Goal: Task Accomplishment & Management: Complete application form

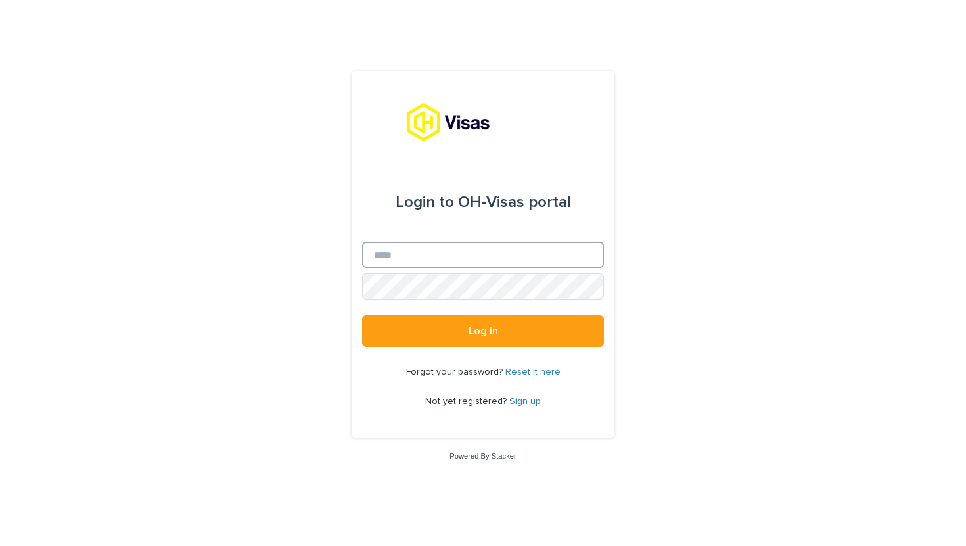
click at [377, 258] on input "Email" at bounding box center [483, 255] width 242 height 26
type input "**********"
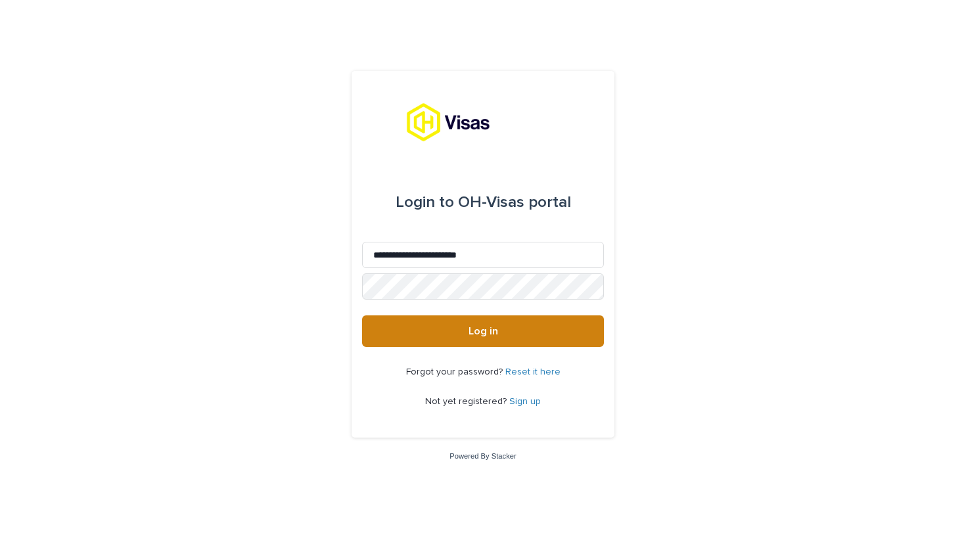
click at [484, 335] on span "Log in" at bounding box center [484, 331] width 30 height 11
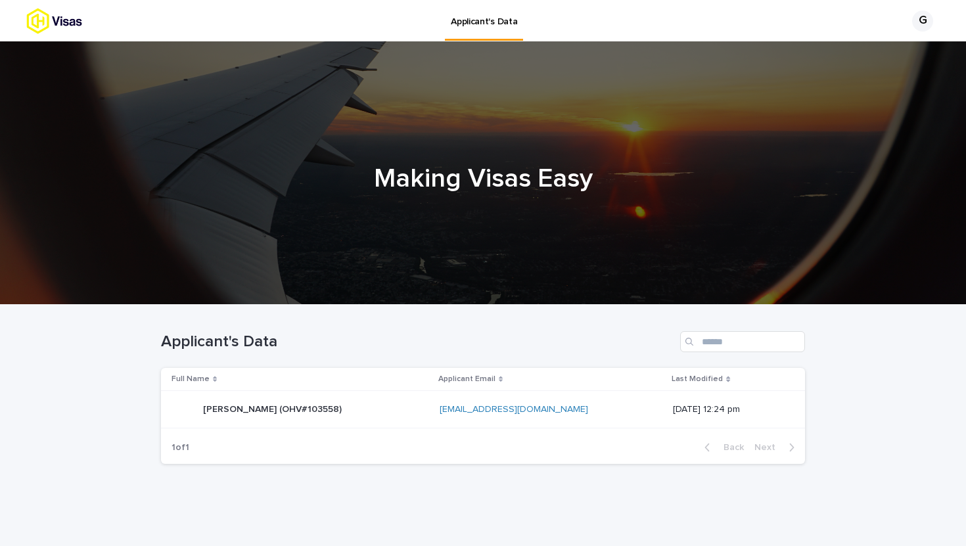
click at [344, 405] on p "[PERSON_NAME] (OHV#103558)" at bounding box center [273, 409] width 141 height 14
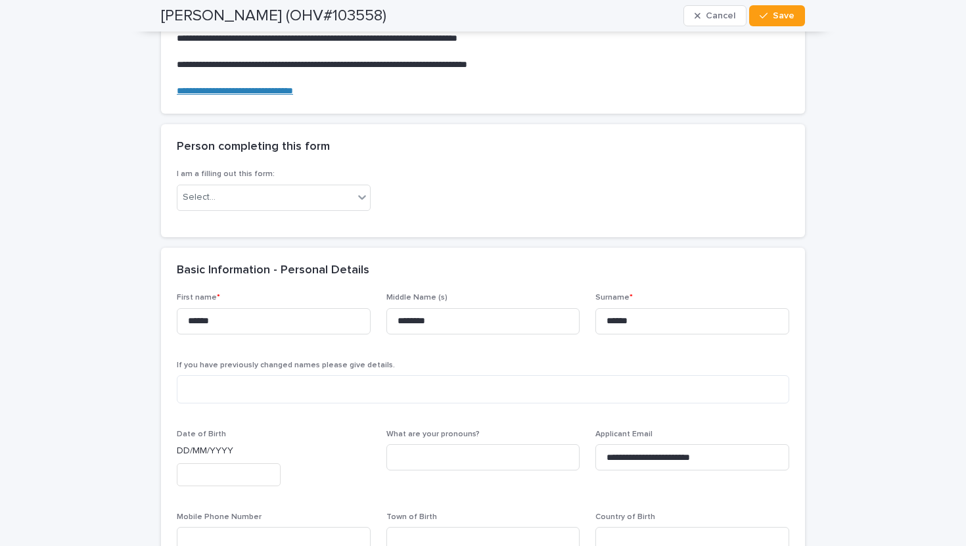
scroll to position [220, 0]
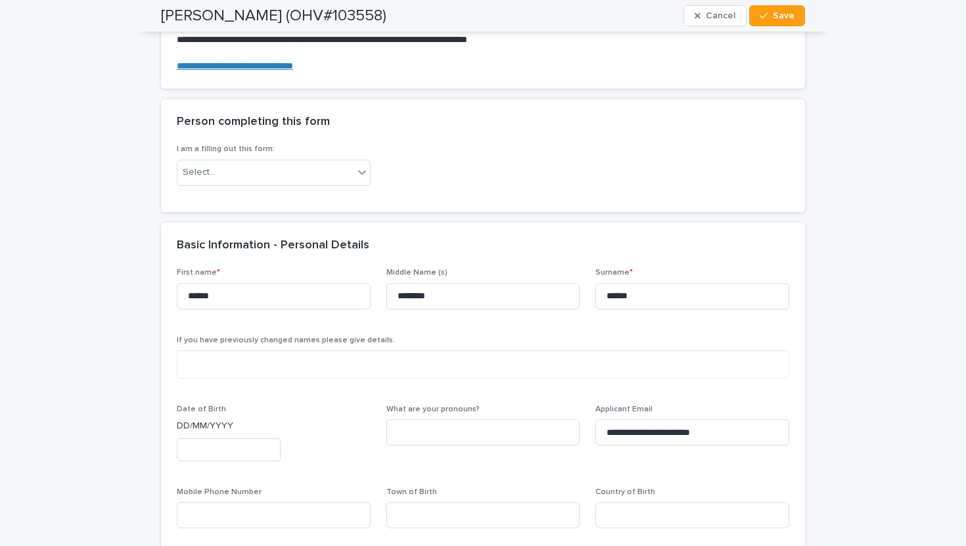
click at [196, 452] on input "text" at bounding box center [229, 449] width 104 height 23
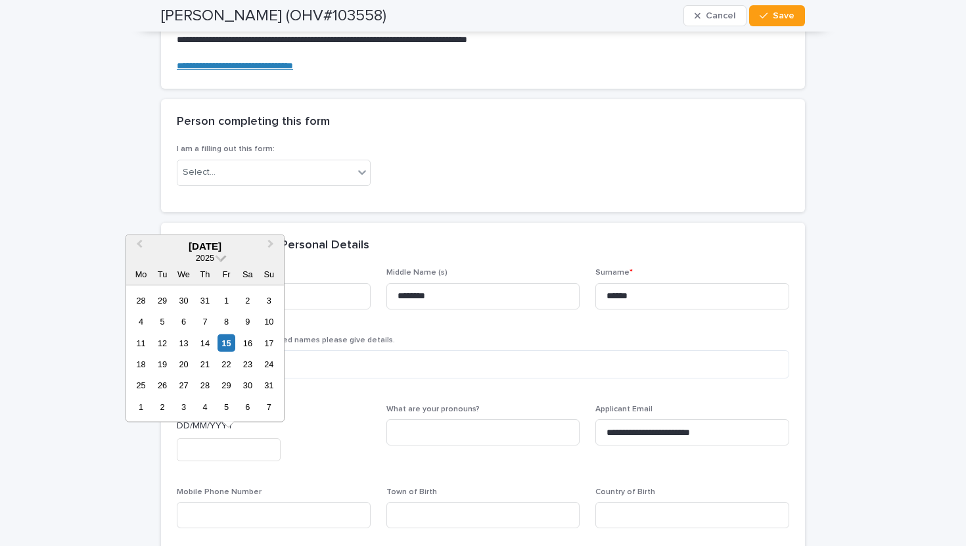
click at [220, 257] on span at bounding box center [221, 256] width 11 height 11
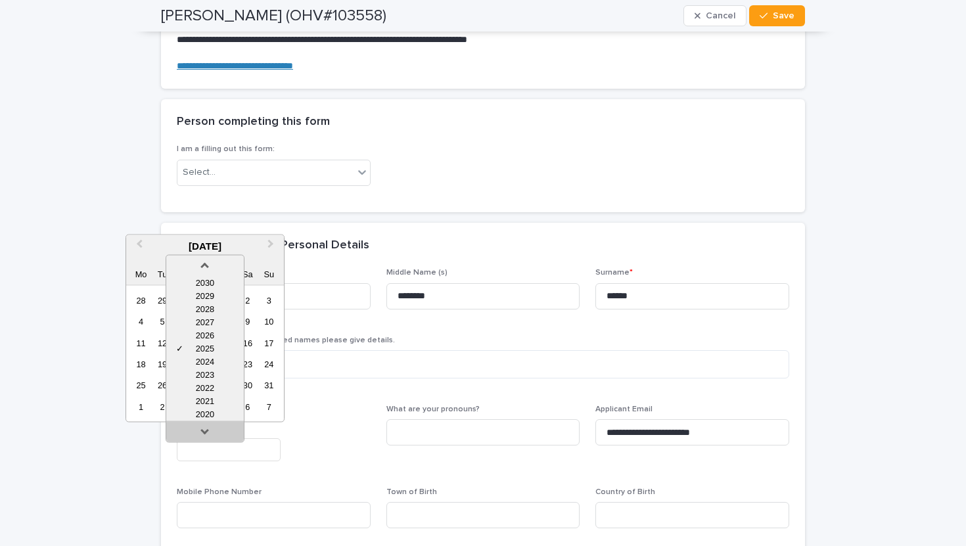
click at [202, 429] on link at bounding box center [205, 433] width 21 height 21
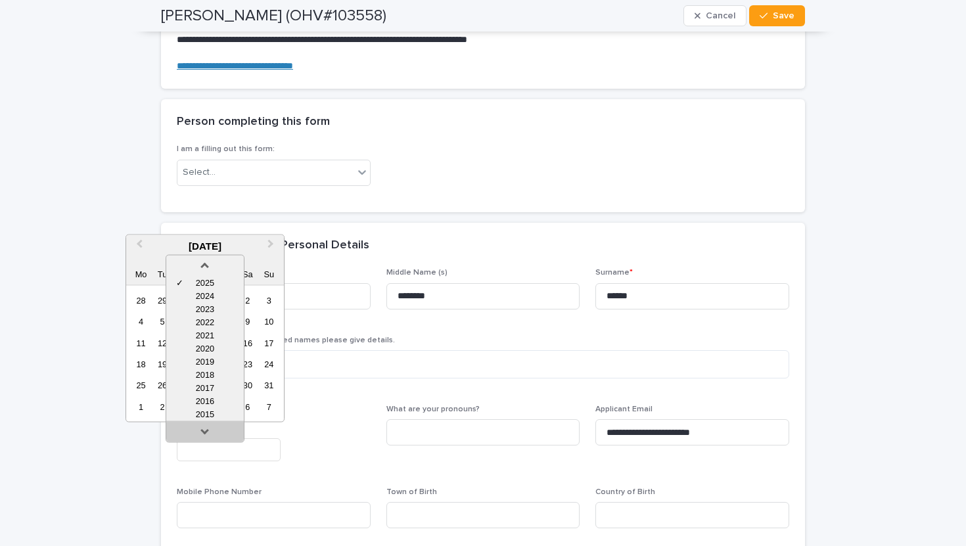
click at [202, 429] on link at bounding box center [205, 433] width 21 height 21
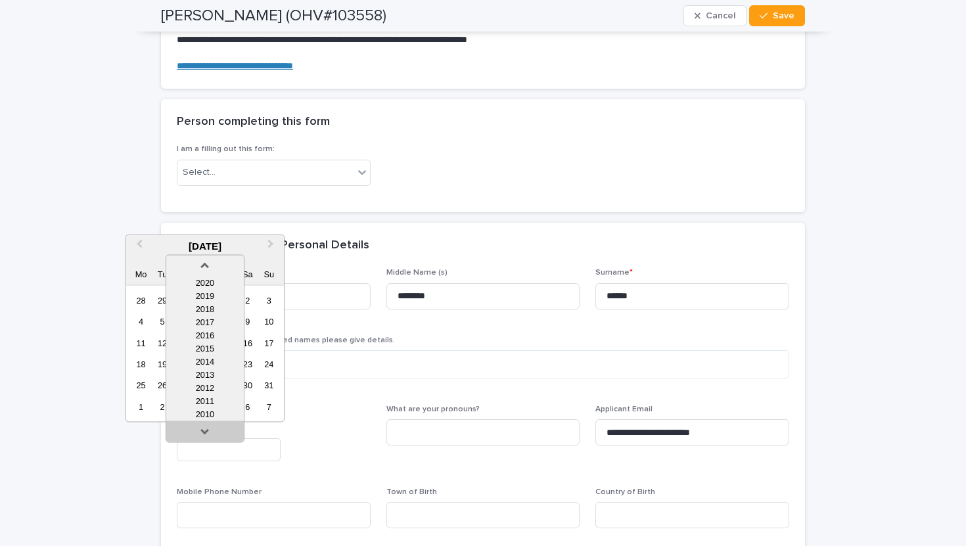
click at [202, 429] on link at bounding box center [205, 433] width 21 height 21
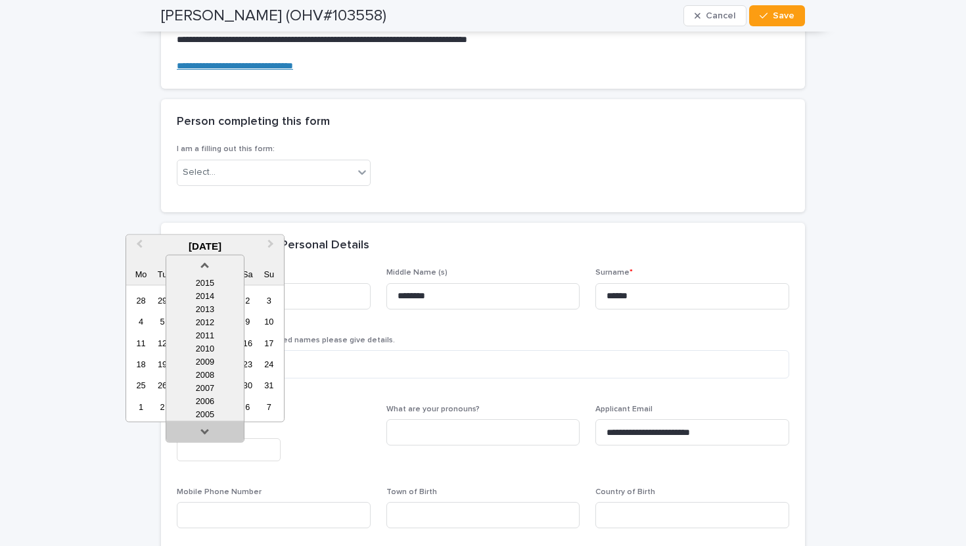
click at [202, 429] on link at bounding box center [205, 433] width 21 height 21
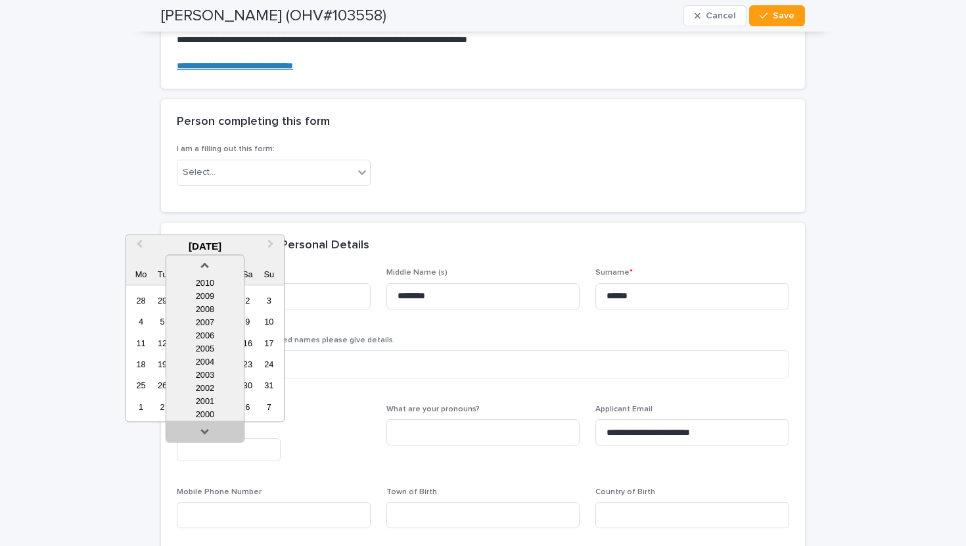
click at [202, 429] on link at bounding box center [205, 433] width 21 height 21
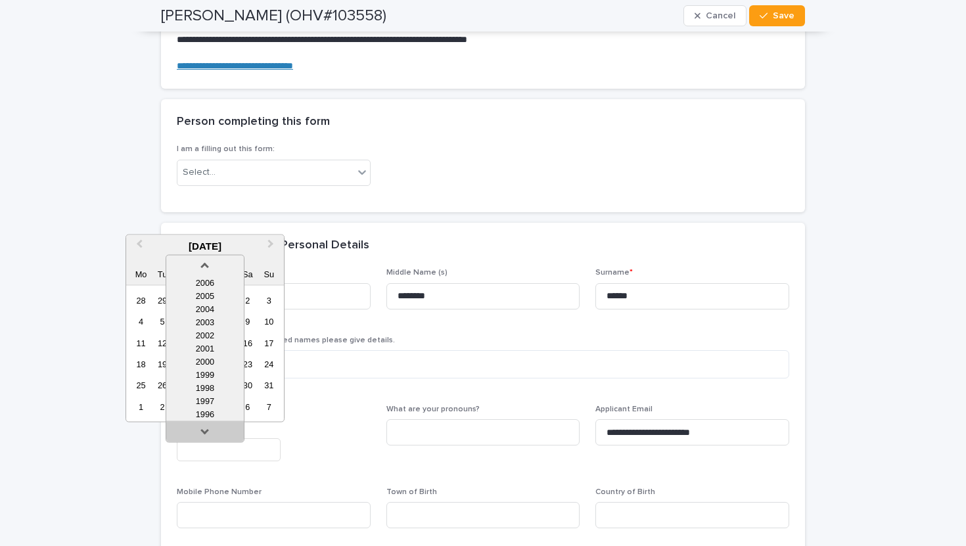
click at [202, 429] on link at bounding box center [205, 433] width 21 height 21
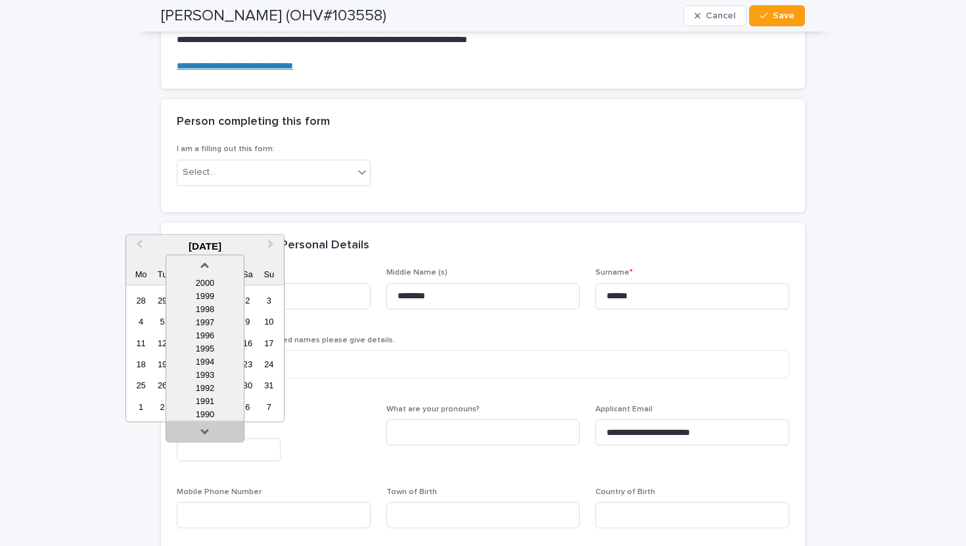
click at [202, 429] on link at bounding box center [205, 433] width 21 height 21
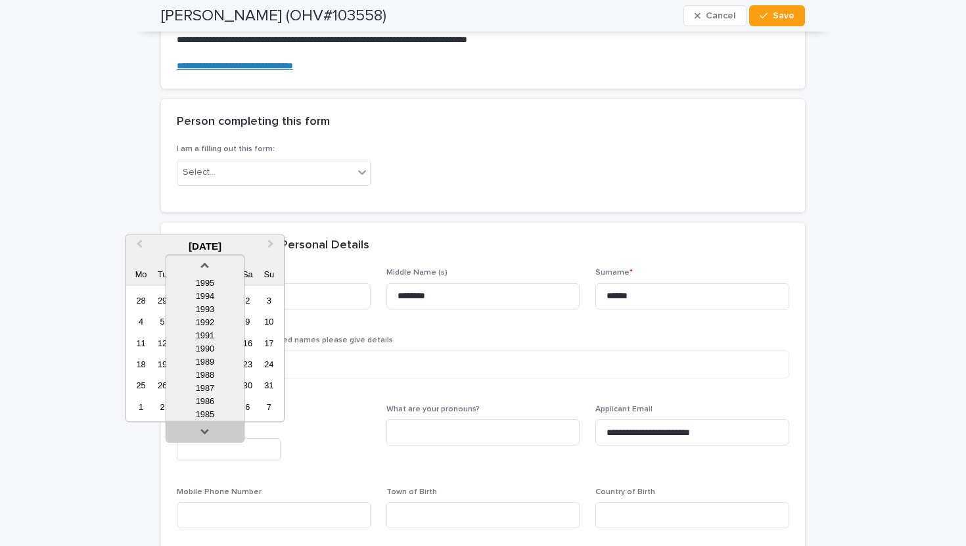
click at [202, 429] on link at bounding box center [205, 433] width 21 height 21
click at [211, 410] on div "1982" at bounding box center [205, 414] width 78 height 13
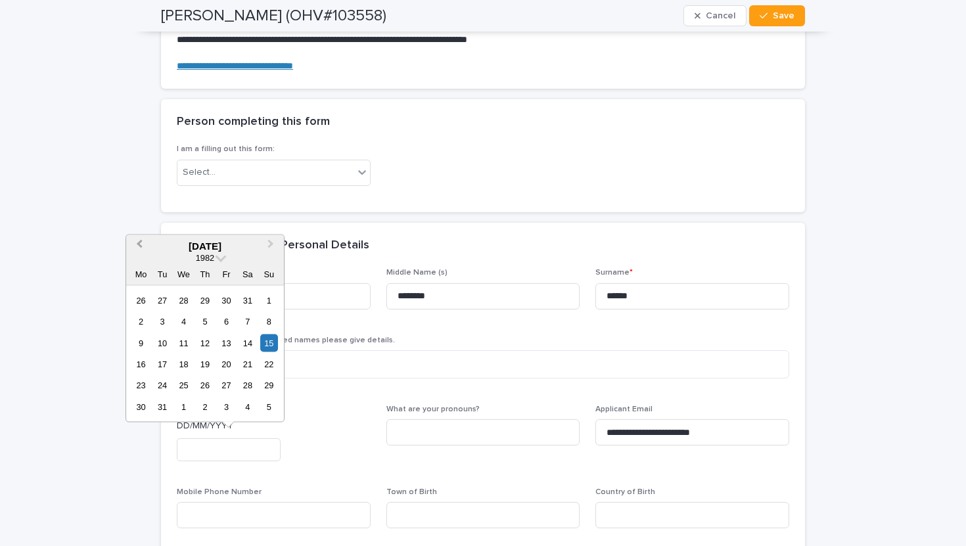
click at [139, 243] on span "Previous Month" at bounding box center [139, 246] width 0 height 18
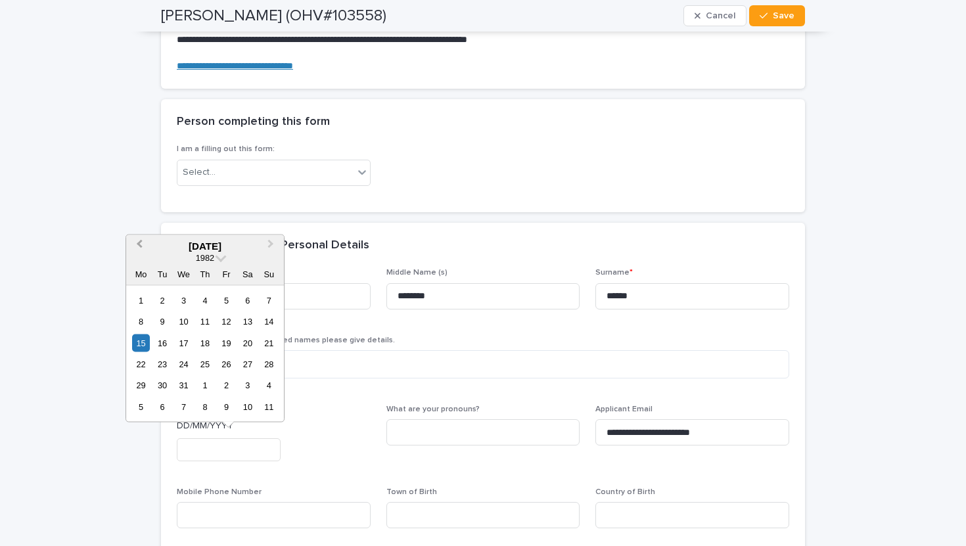
click at [139, 243] on span "Previous Month" at bounding box center [139, 246] width 0 height 18
click at [268, 383] on div "31" at bounding box center [269, 386] width 18 height 18
type input "**********"
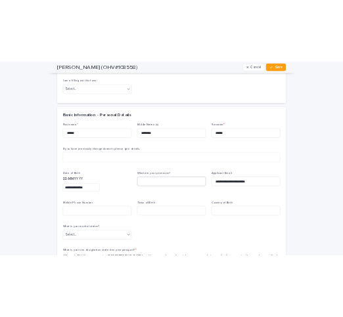
scroll to position [323, 0]
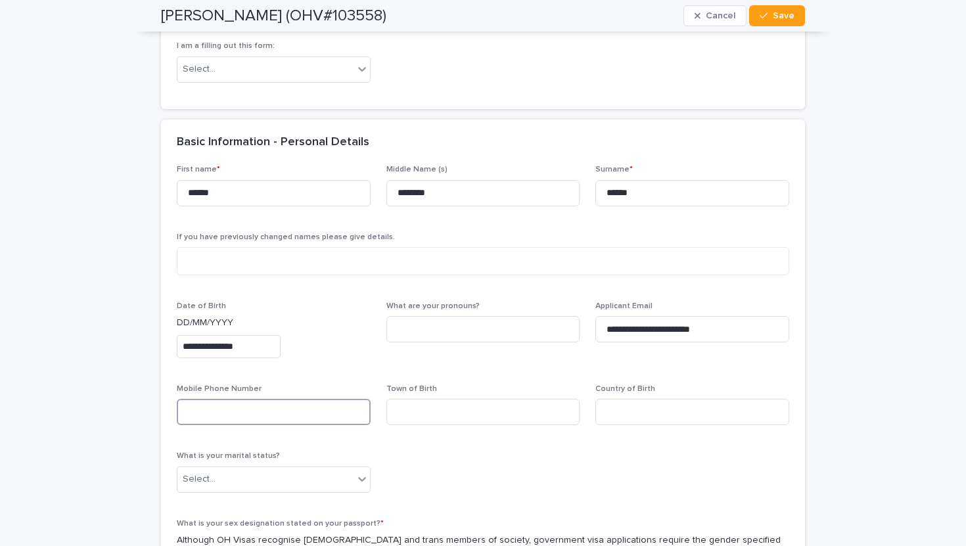
click at [204, 413] on input at bounding box center [274, 412] width 194 height 26
type input "**********"
click at [402, 413] on input at bounding box center [483, 412] width 194 height 26
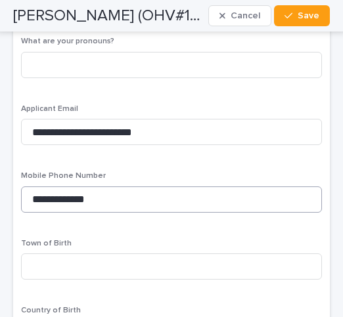
scroll to position [858, 0]
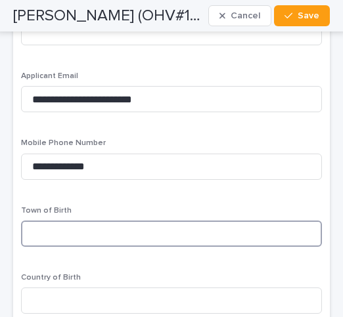
click at [47, 247] on input at bounding box center [171, 234] width 301 height 26
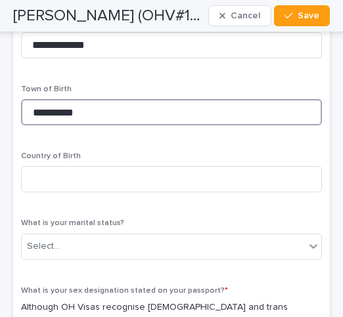
scroll to position [982, 0]
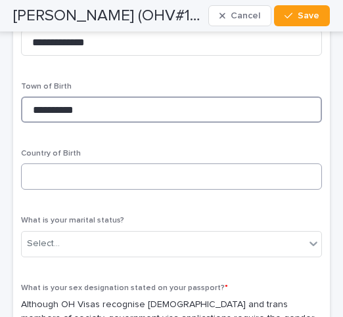
type input "**********"
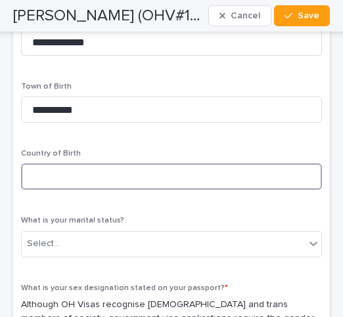
click at [43, 190] on input at bounding box center [171, 177] width 301 height 26
type input "******"
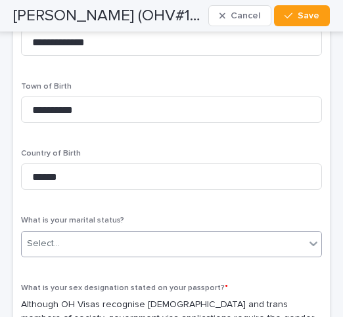
click at [312, 250] on icon at bounding box center [313, 243] width 13 height 13
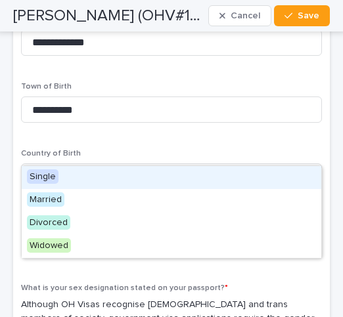
click at [205, 181] on div "Single" at bounding box center [172, 177] width 300 height 23
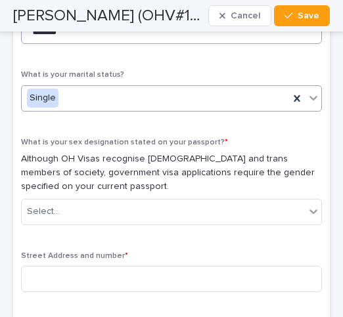
scroll to position [1129, 0]
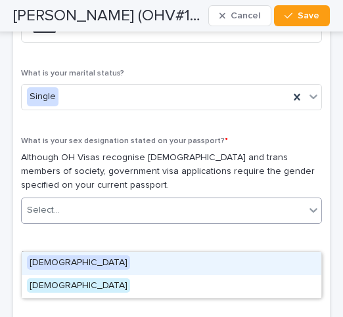
click at [312, 217] on icon at bounding box center [313, 210] width 13 height 13
click at [297, 260] on div "Female" at bounding box center [172, 263] width 300 height 23
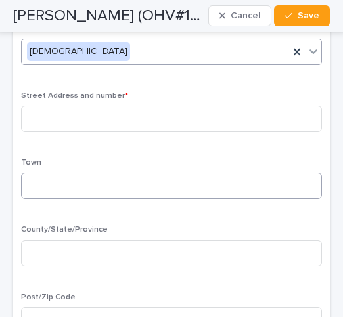
scroll to position [1290, 0]
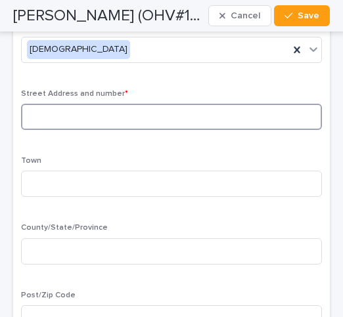
click at [45, 130] on input at bounding box center [171, 117] width 301 height 26
type input "**********"
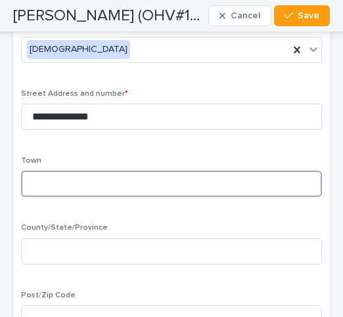
click at [33, 197] on input at bounding box center [171, 184] width 301 height 26
type input "********"
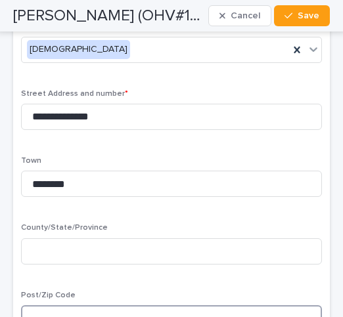
type input "*****"
type input "******"
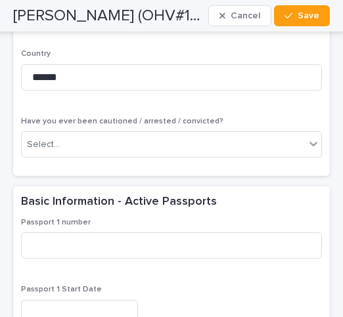
scroll to position [1600, 0]
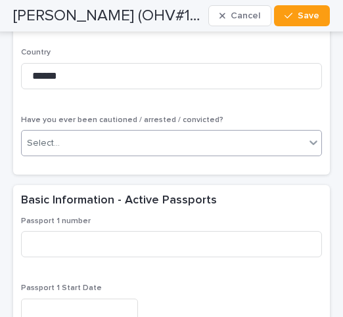
click at [314, 149] on icon at bounding box center [313, 142] width 13 height 13
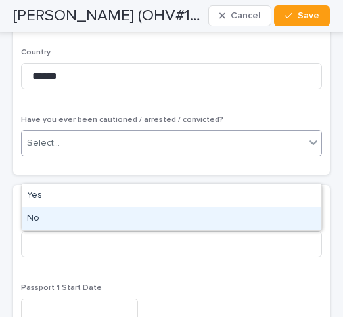
click at [291, 220] on div "No" at bounding box center [172, 219] width 300 height 23
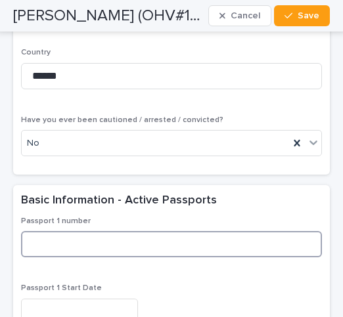
click at [44, 258] on input at bounding box center [171, 244] width 301 height 26
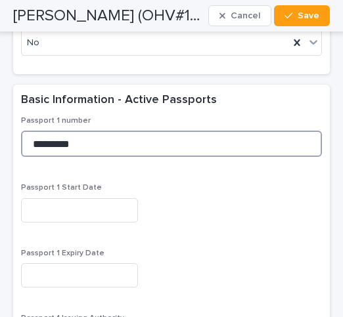
scroll to position [1702, 0]
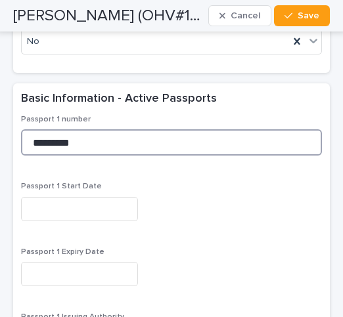
type input "*********"
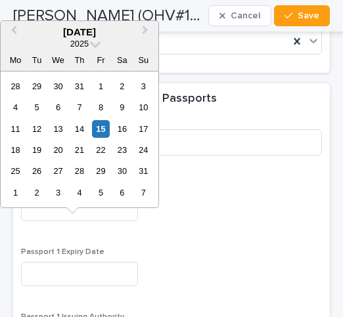
click at [51, 222] on input "text" at bounding box center [79, 209] width 117 height 24
click at [96, 41] on span at bounding box center [95, 42] width 11 height 11
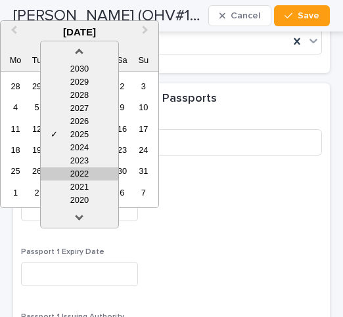
click at [89, 172] on div "2022" at bounding box center [80, 174] width 78 height 13
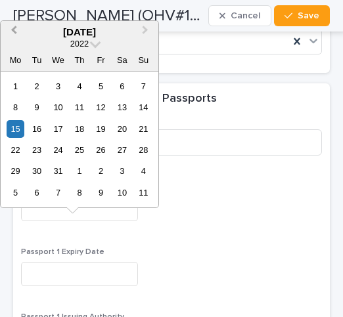
click at [14, 29] on span "Previous Month" at bounding box center [14, 32] width 0 height 18
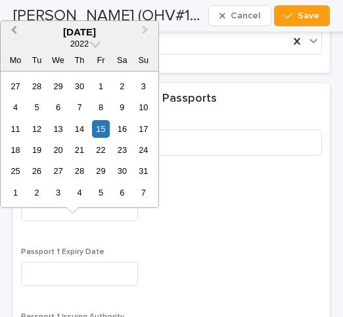
click at [14, 29] on span "Previous Month" at bounding box center [14, 32] width 0 height 18
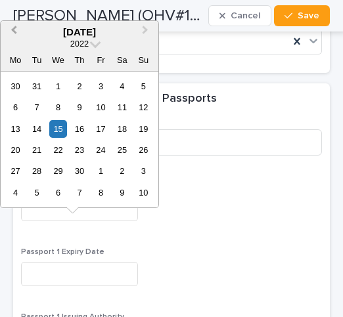
click at [14, 29] on span "Previous Month" at bounding box center [14, 32] width 0 height 18
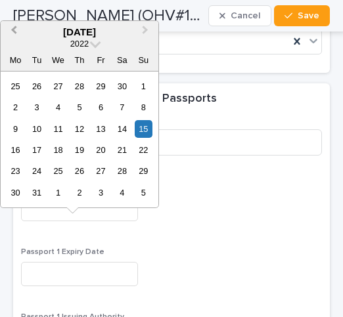
click at [14, 29] on span "Previous Month" at bounding box center [14, 32] width 0 height 18
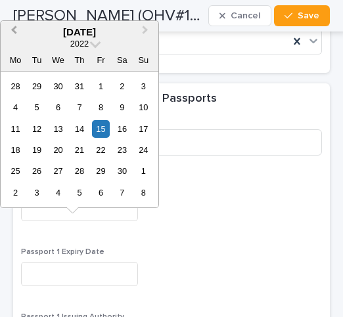
click at [14, 29] on span "Previous Month" at bounding box center [14, 32] width 0 height 18
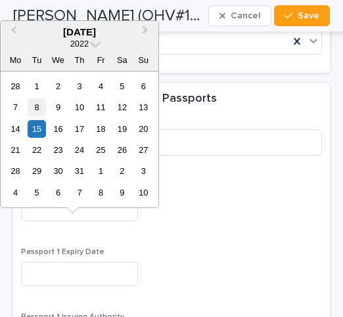
click at [39, 106] on div "8" at bounding box center [37, 108] width 18 height 18
type input "**********"
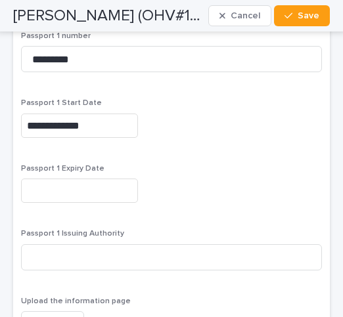
scroll to position [1791, 0]
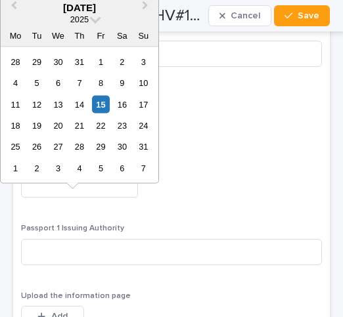
click at [38, 198] on input "text" at bounding box center [79, 186] width 117 height 24
click at [93, 18] on span at bounding box center [95, 17] width 11 height 11
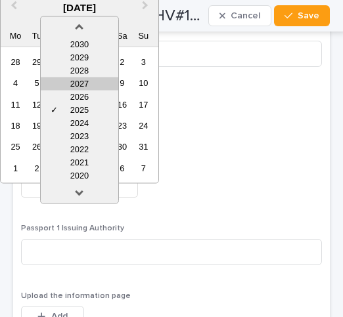
click at [92, 82] on div "2027" at bounding box center [80, 83] width 78 height 13
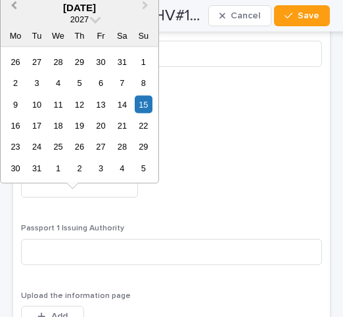
click at [14, 3] on span "Previous Month" at bounding box center [14, 7] width 0 height 18
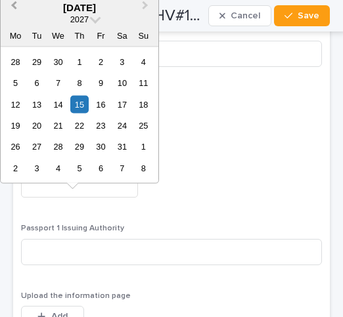
click at [14, 3] on span "Previous Month" at bounding box center [14, 7] width 0 height 18
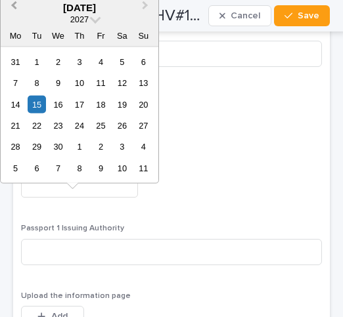
click at [14, 3] on span "Previous Month" at bounding box center [14, 7] width 0 height 18
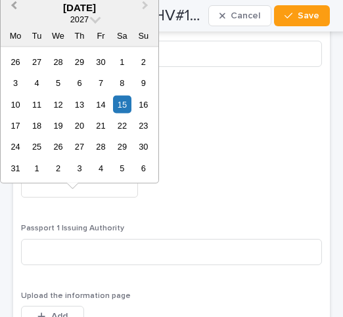
click at [14, 3] on span "Previous Month" at bounding box center [14, 7] width 0 height 18
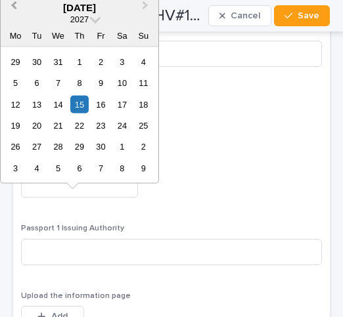
click at [14, 3] on span "Previous Month" at bounding box center [14, 7] width 0 height 18
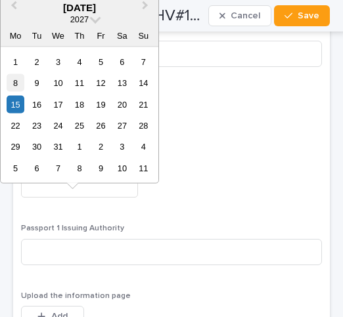
click at [14, 83] on div "8" at bounding box center [16, 83] width 18 height 18
type input "**********"
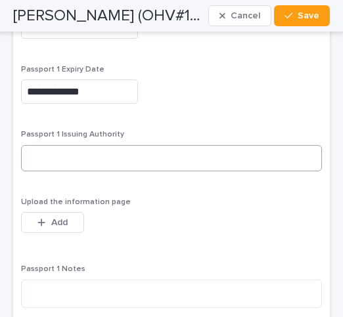
scroll to position [1887, 0]
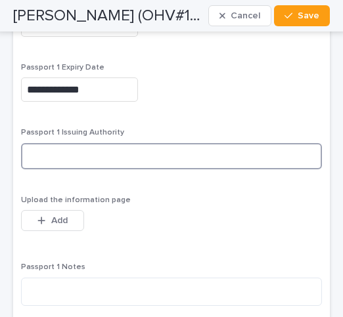
click at [40, 170] on input at bounding box center [171, 156] width 301 height 26
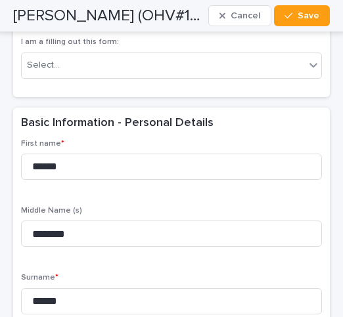
scroll to position [362, 0]
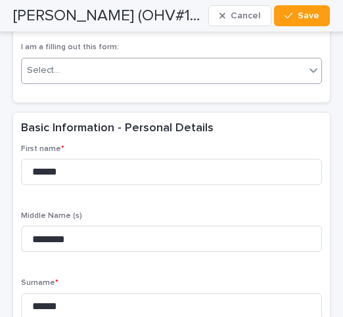
type input "**********"
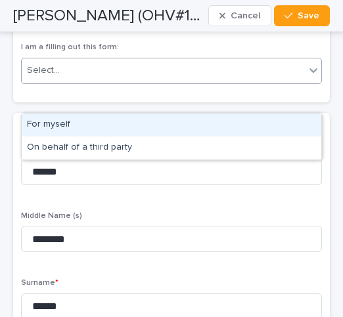
click at [314, 77] on icon at bounding box center [313, 70] width 13 height 13
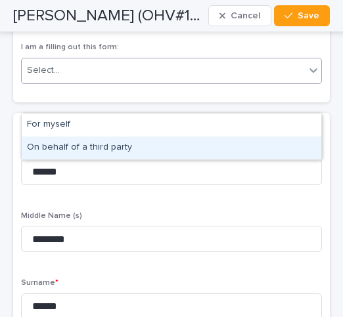
click at [271, 149] on div "On behalf of a third party" at bounding box center [172, 148] width 300 height 23
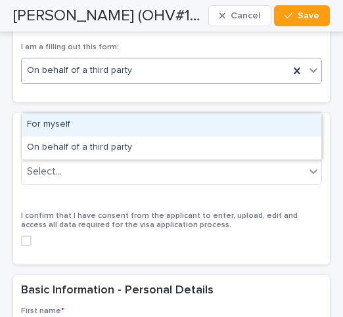
click at [314, 77] on icon at bounding box center [313, 70] width 13 height 13
click at [271, 128] on div "For myself" at bounding box center [172, 125] width 300 height 23
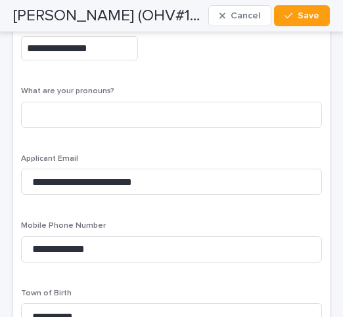
scroll to position [824, 0]
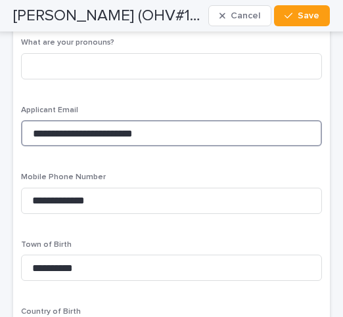
click at [160, 147] on input "**********" at bounding box center [171, 133] width 301 height 26
type input "*"
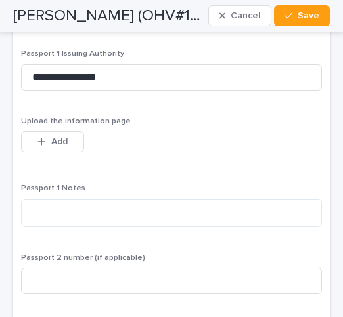
scroll to position [1968, 0]
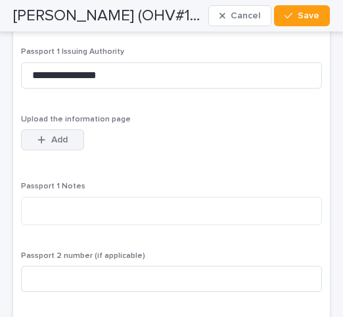
type input "**********"
click at [58, 145] on span "Add" at bounding box center [59, 139] width 16 height 9
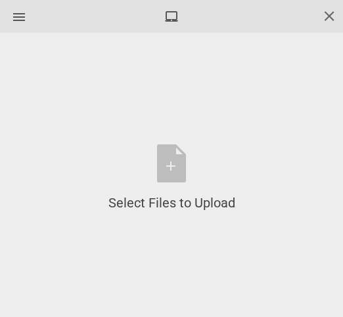
click at [329, 14] on span at bounding box center [329, 16] width 14 height 14
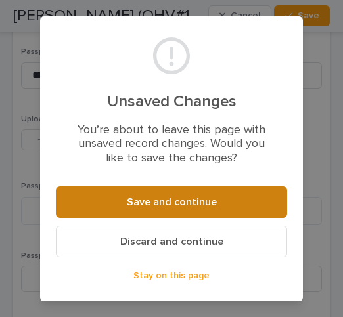
click at [196, 203] on span "Save and continue" at bounding box center [172, 202] width 90 height 11
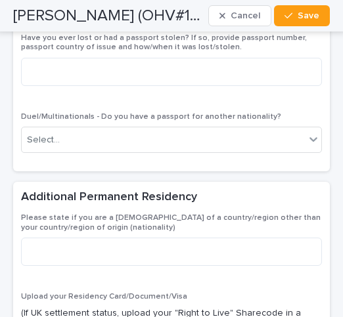
scroll to position [2601, 0]
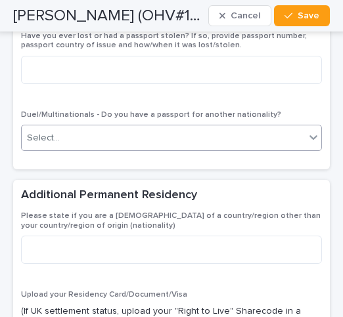
click at [312, 144] on icon at bounding box center [313, 137] width 13 height 13
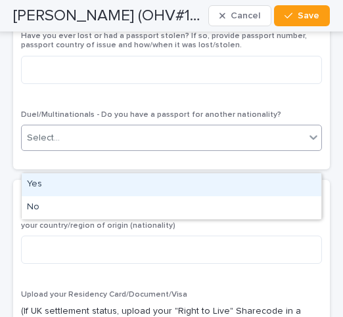
click at [292, 181] on div "Yes" at bounding box center [172, 185] width 300 height 23
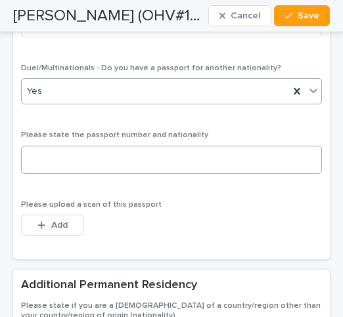
scroll to position [2635, 0]
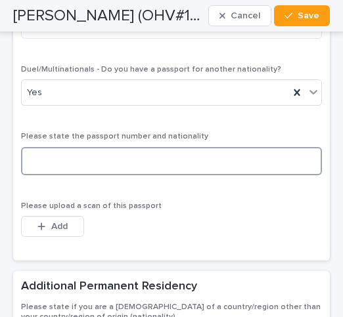
click at [47, 175] on textarea at bounding box center [171, 161] width 301 height 28
type textarea "**********"
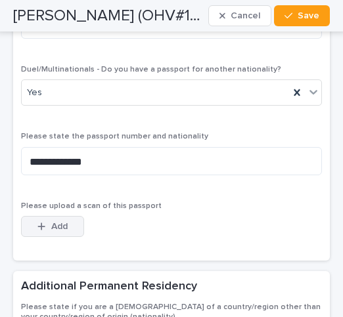
click at [66, 231] on span "Add" at bounding box center [59, 226] width 16 height 9
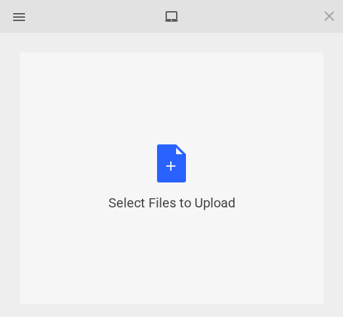
click at [172, 168] on div "Select Files to Upload or Drag and Drop, Copy and Paste Files" at bounding box center [171, 179] width 127 height 68
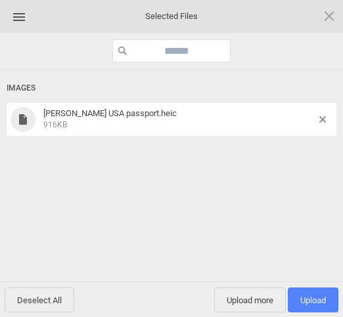
click at [310, 300] on span "Upload 1" at bounding box center [313, 301] width 26 height 10
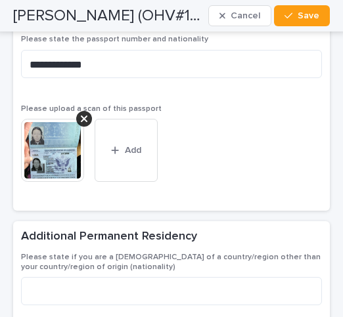
scroll to position [2743, 0]
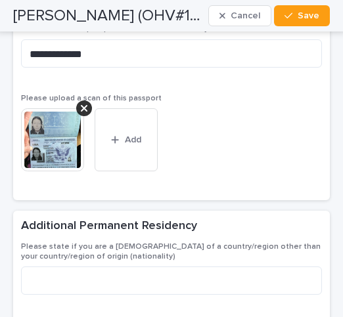
click at [244, 158] on div "This file cannot be opened Download File Add" at bounding box center [171, 145] width 301 height 74
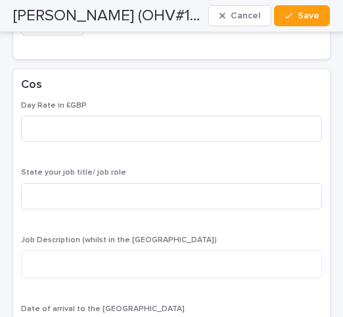
scroll to position [3098, 0]
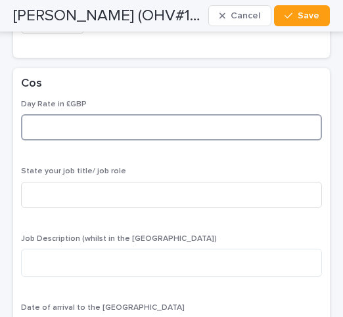
click at [49, 138] on input at bounding box center [171, 127] width 301 height 26
type input "****"
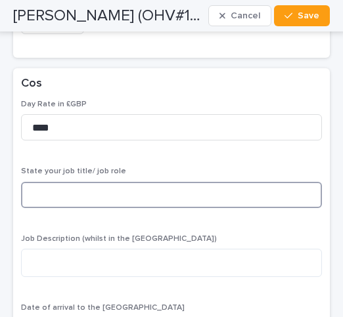
click at [43, 204] on input at bounding box center [171, 195] width 301 height 26
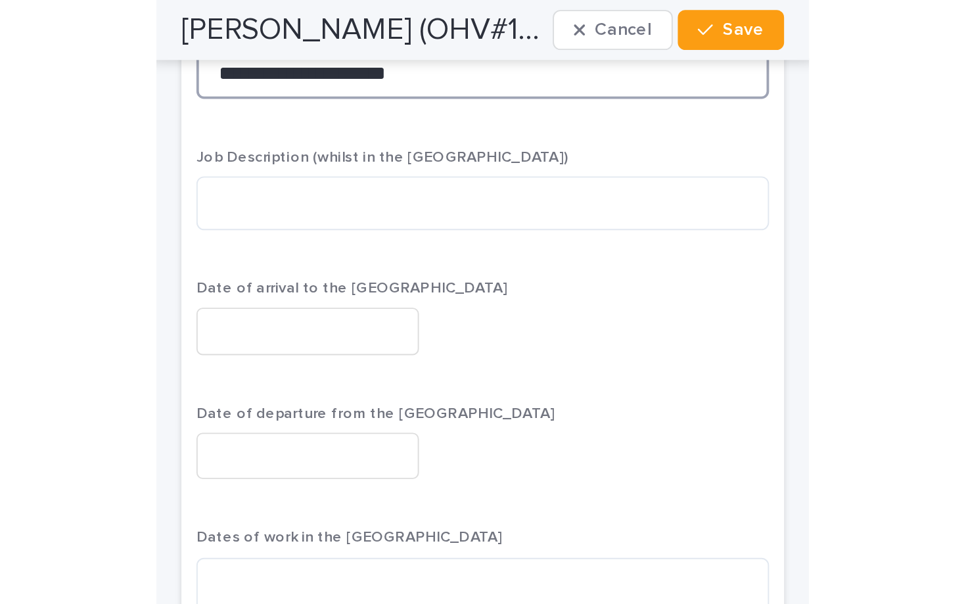
scroll to position [3258, 0]
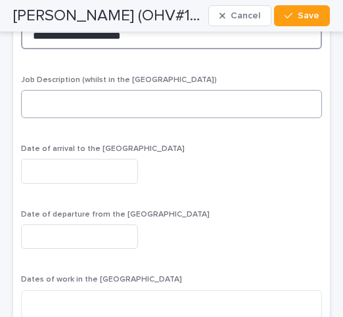
type input "**********"
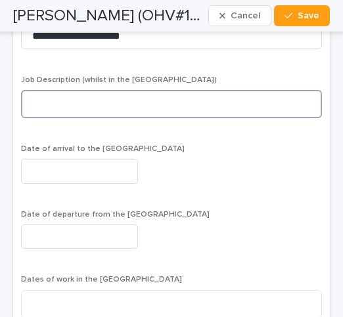
click at [40, 114] on textarea at bounding box center [171, 104] width 301 height 28
type textarea "*"
type textarea "**********"
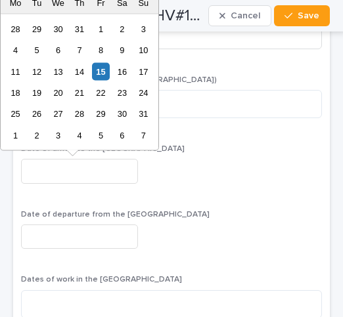
click at [44, 176] on input "text" at bounding box center [79, 171] width 117 height 24
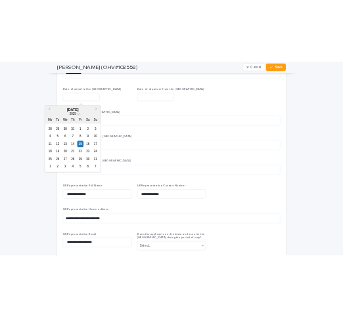
scroll to position [2321, 0]
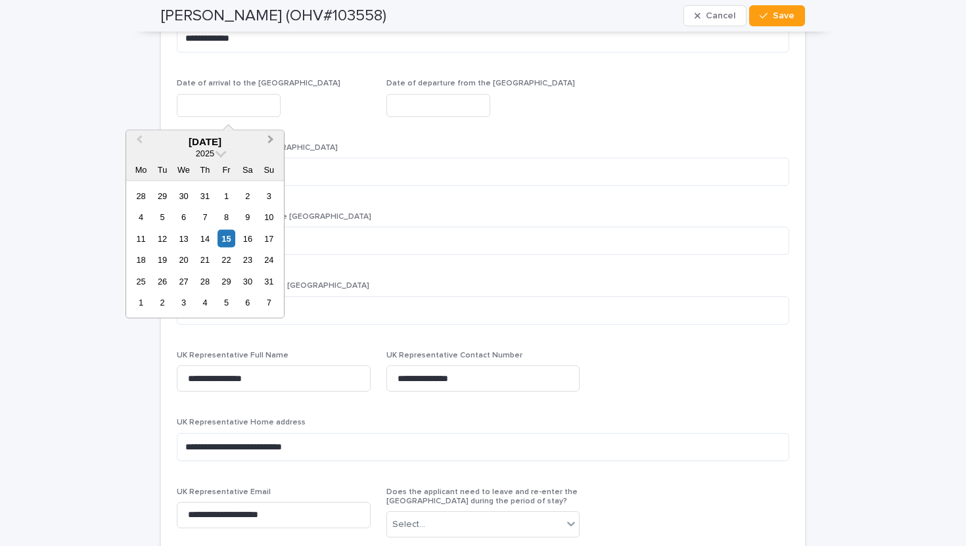
click at [271, 139] on span "Next Month" at bounding box center [271, 142] width 0 height 18
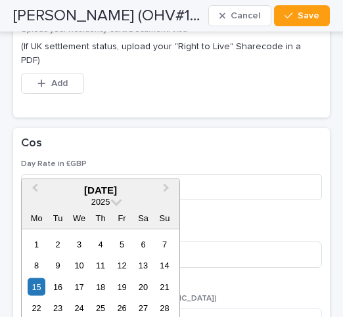
scroll to position [3043, 0]
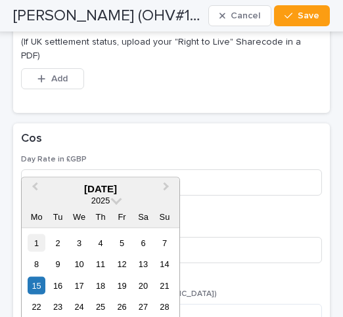
click at [35, 241] on div "1" at bounding box center [37, 243] width 18 height 18
type input "**********"
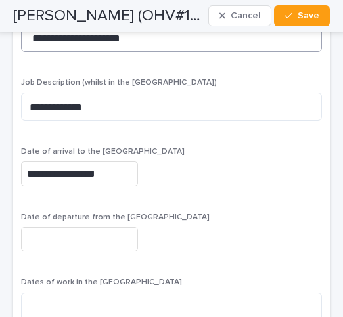
scroll to position [3260, 0]
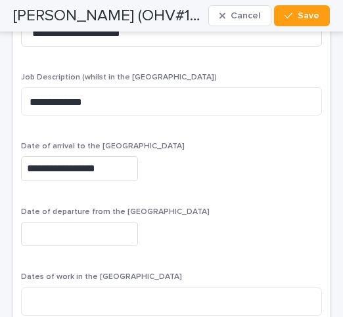
click at [41, 241] on input "text" at bounding box center [79, 234] width 117 height 24
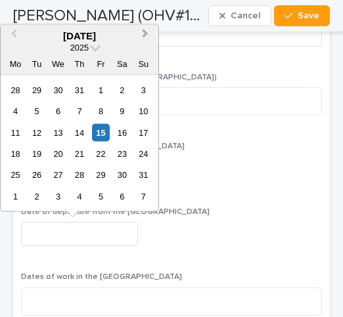
click at [145, 34] on span "Next Month" at bounding box center [145, 35] width 0 height 18
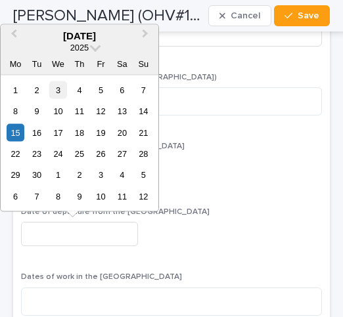
click at [57, 91] on div "3" at bounding box center [58, 90] width 18 height 18
type input "**********"
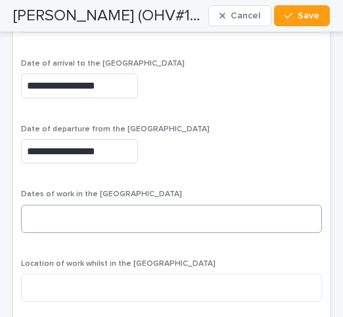
scroll to position [3346, 0]
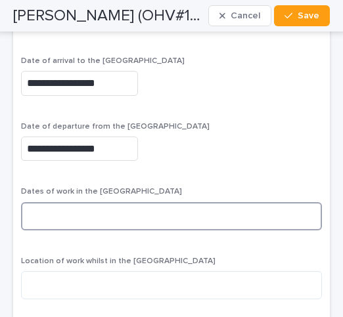
click at [44, 220] on textarea at bounding box center [171, 216] width 301 height 28
type textarea "**********"
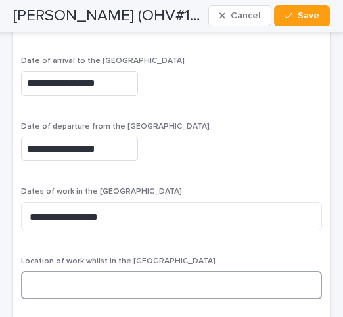
click at [56, 285] on textarea at bounding box center [171, 285] width 301 height 28
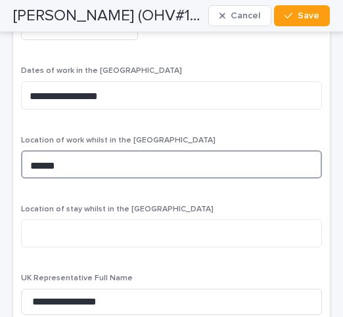
scroll to position [3471, 0]
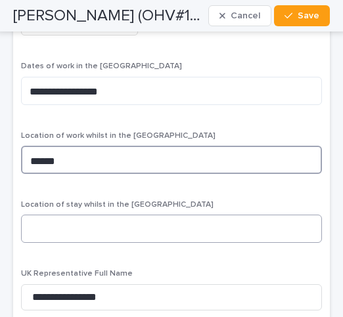
type textarea "******"
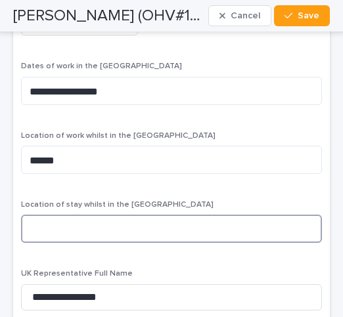
click at [39, 237] on textarea at bounding box center [171, 229] width 301 height 28
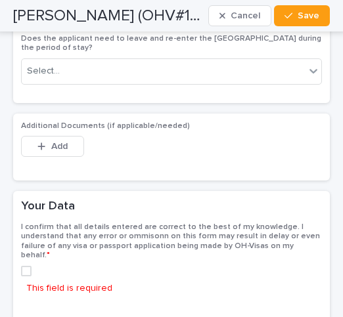
scroll to position [4004, 0]
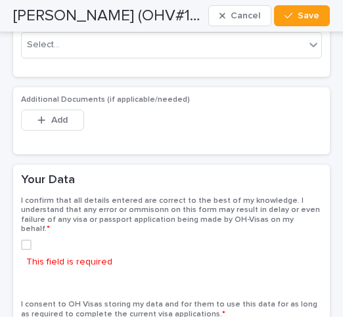
click at [24, 240] on span at bounding box center [26, 245] width 11 height 11
type textarea "******"
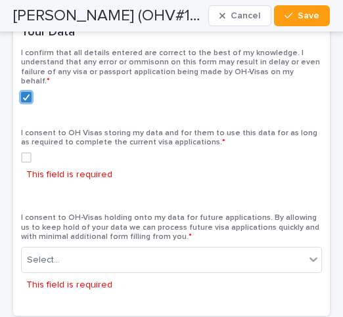
scroll to position [4157, 0]
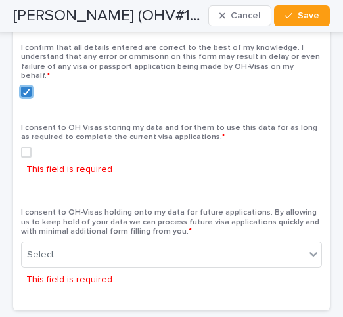
click at [26, 147] on span at bounding box center [26, 152] width 11 height 11
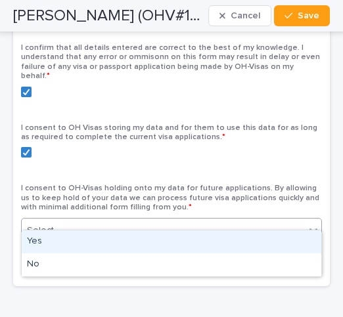
click at [312, 224] on icon at bounding box center [313, 230] width 13 height 13
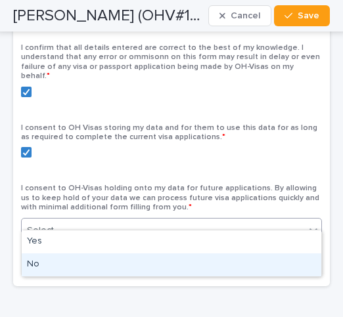
click at [275, 268] on div "No" at bounding box center [172, 265] width 300 height 23
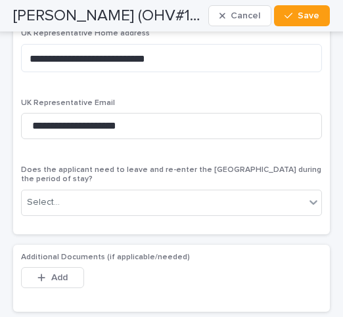
scroll to position [3827, 0]
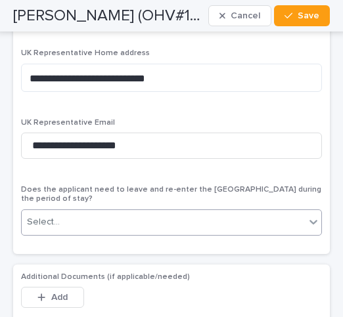
click at [315, 216] on icon at bounding box center [313, 222] width 13 height 13
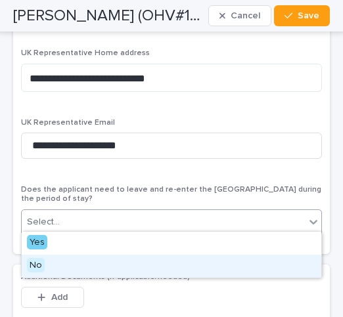
click at [281, 263] on div "No" at bounding box center [172, 266] width 300 height 23
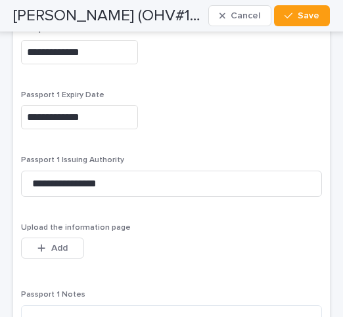
scroll to position [1856, 0]
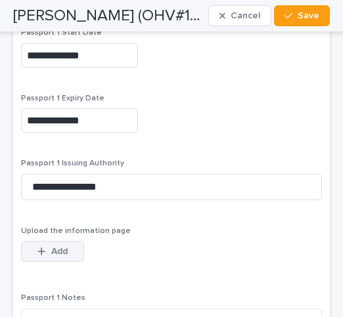
click at [64, 256] on span "Add" at bounding box center [59, 251] width 16 height 9
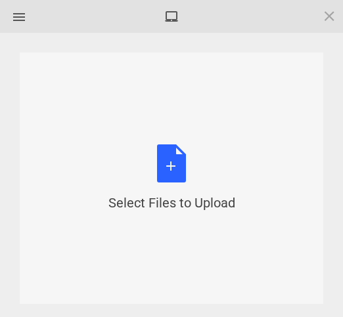
click at [181, 170] on div "Select Files to Upload or Drag and Drop, Copy and Paste Files" at bounding box center [171, 179] width 127 height 68
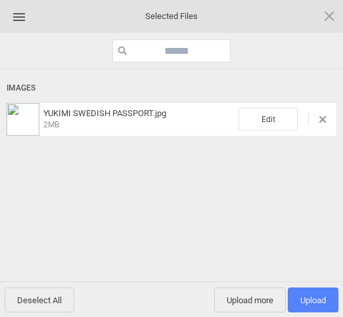
click at [315, 298] on span "Upload 1" at bounding box center [313, 301] width 26 height 10
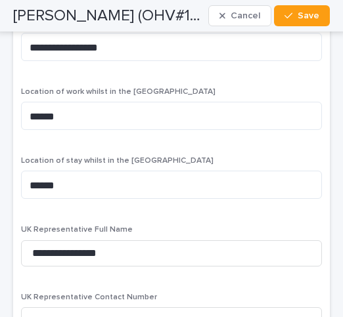
scroll to position [3554, 0]
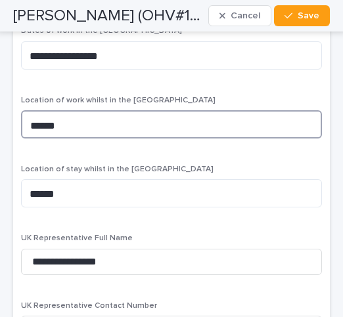
click at [29, 128] on textarea "******" at bounding box center [171, 124] width 301 height 28
click at [28, 127] on textarea "******" at bounding box center [171, 124] width 301 height 28
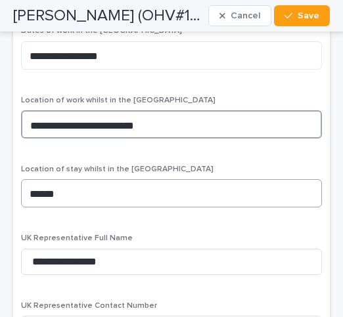
type textarea "**********"
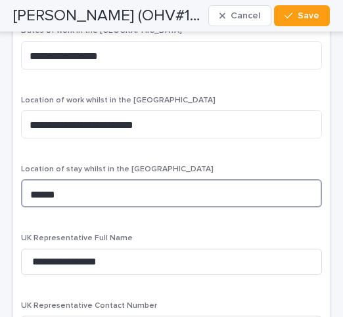
click at [28, 199] on textarea "******" at bounding box center [171, 193] width 301 height 28
type textarea "**********"
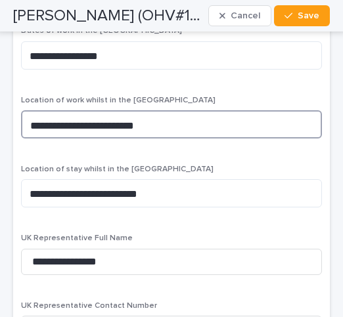
click at [103, 129] on textarea "**********" at bounding box center [171, 124] width 301 height 28
click at [28, 129] on textarea "******" at bounding box center [171, 124] width 301 height 28
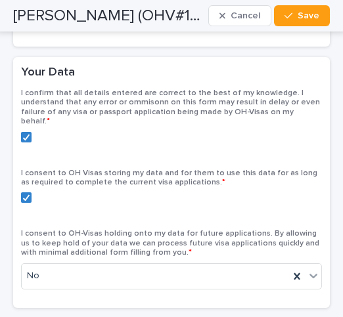
scroll to position [4155, 0]
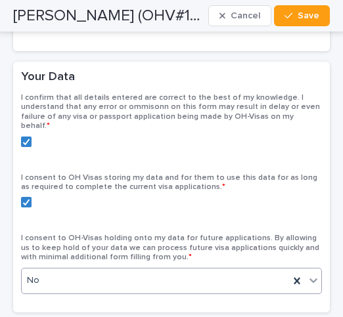
type textarea "**********"
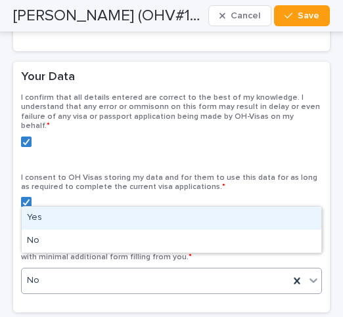
click at [314, 274] on icon at bounding box center [313, 280] width 13 height 13
click at [147, 216] on div "Yes" at bounding box center [172, 218] width 300 height 23
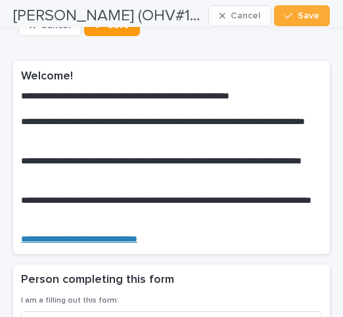
scroll to position [0, 0]
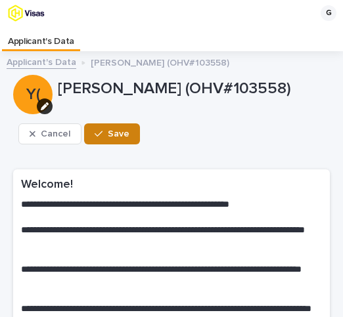
click at [117, 139] on span "Save" at bounding box center [119, 133] width 22 height 9
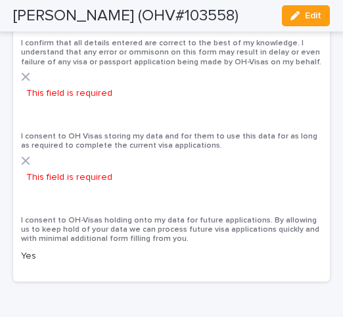
scroll to position [3549, 0]
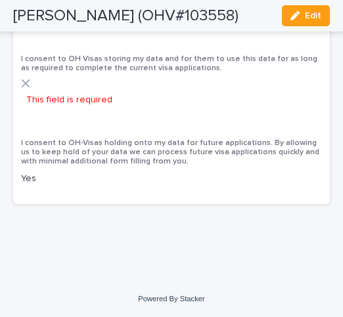
click at [25, 80] on icon at bounding box center [25, 83] width 9 height 9
click at [57, 97] on p "This field is required" at bounding box center [69, 100] width 86 height 14
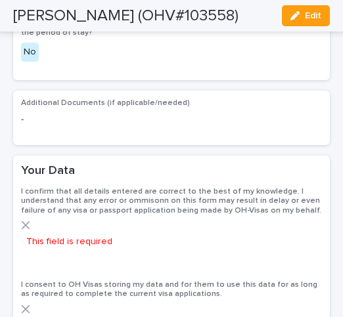
scroll to position [3278, 0]
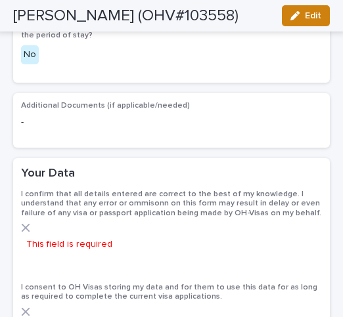
click at [308, 12] on span "Edit" at bounding box center [313, 15] width 16 height 9
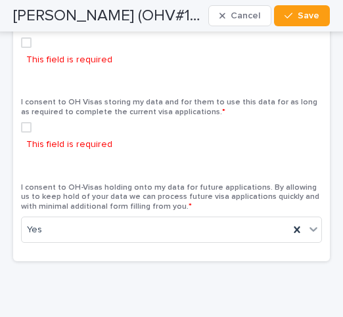
scroll to position [4249, 0]
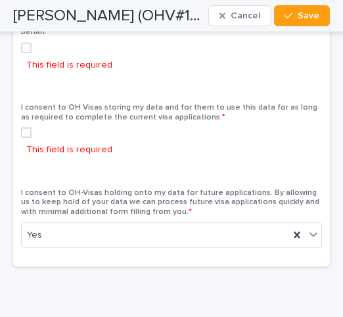
click at [26, 128] on span at bounding box center [26, 133] width 11 height 11
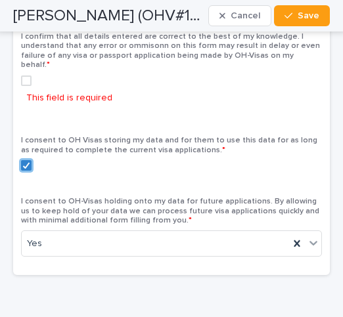
scroll to position [4213, 0]
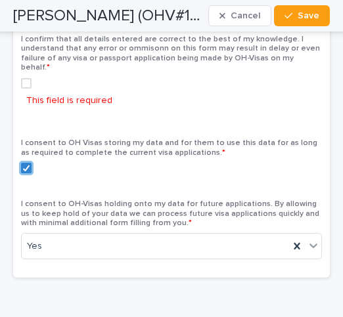
click at [24, 78] on span at bounding box center [26, 83] width 11 height 11
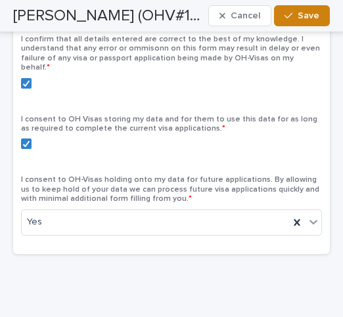
click at [307, 13] on span "Save" at bounding box center [309, 15] width 22 height 9
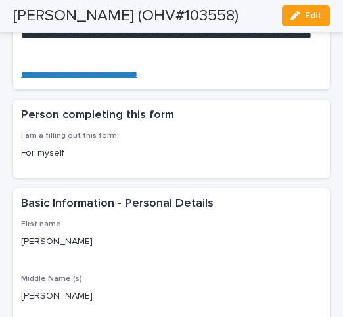
scroll to position [0, 0]
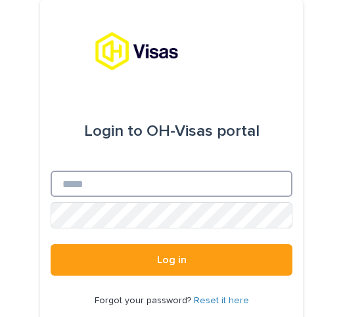
click at [75, 183] on input "Email" at bounding box center [172, 184] width 242 height 26
type input "**********"
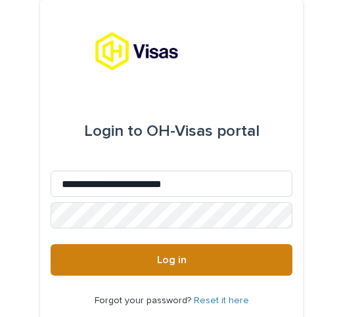
click at [172, 260] on span "Log in" at bounding box center [172, 260] width 30 height 11
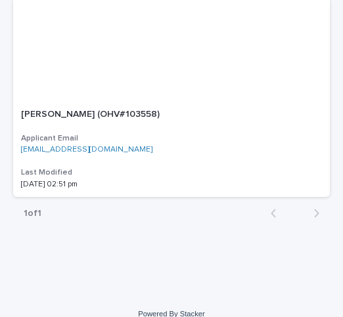
scroll to position [333, 0]
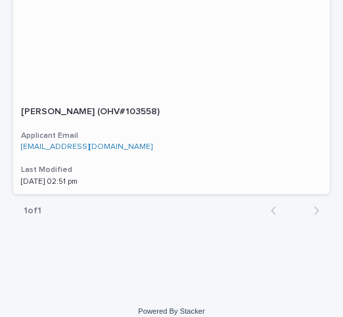
click at [113, 109] on p "[PERSON_NAME] (OHV#103558)" at bounding box center [91, 111] width 141 height 14
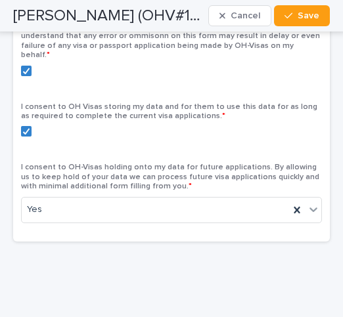
scroll to position [4249, 0]
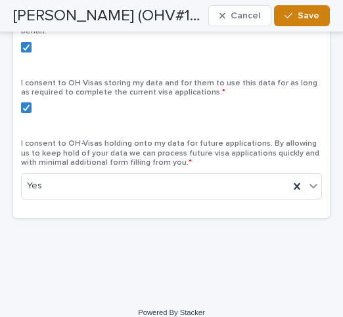
click at [302, 11] on span "Save" at bounding box center [309, 15] width 22 height 9
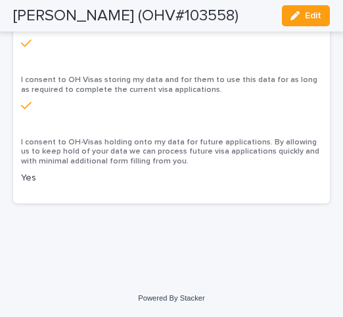
scroll to position [3506, 0]
